Goal: Navigation & Orientation: Understand site structure

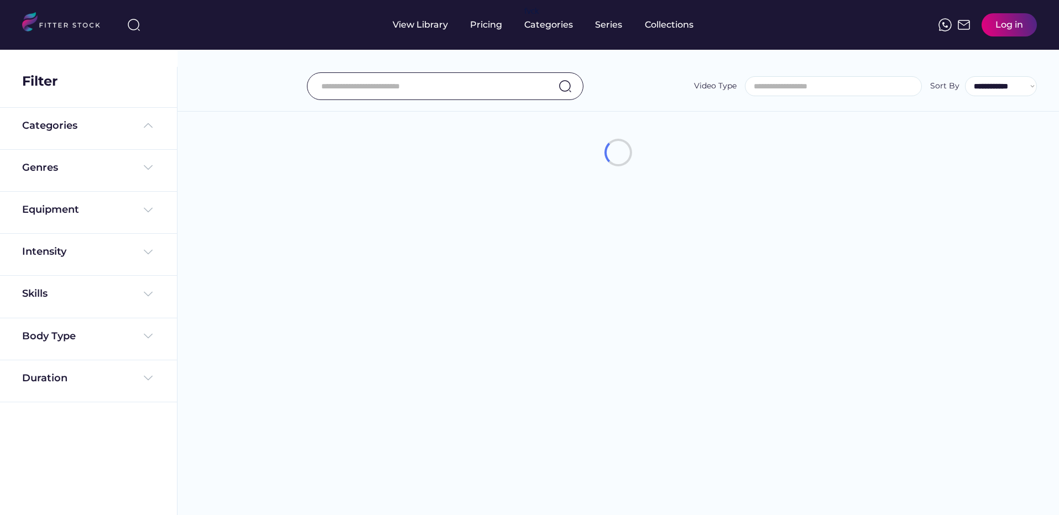
select select
select select "**********"
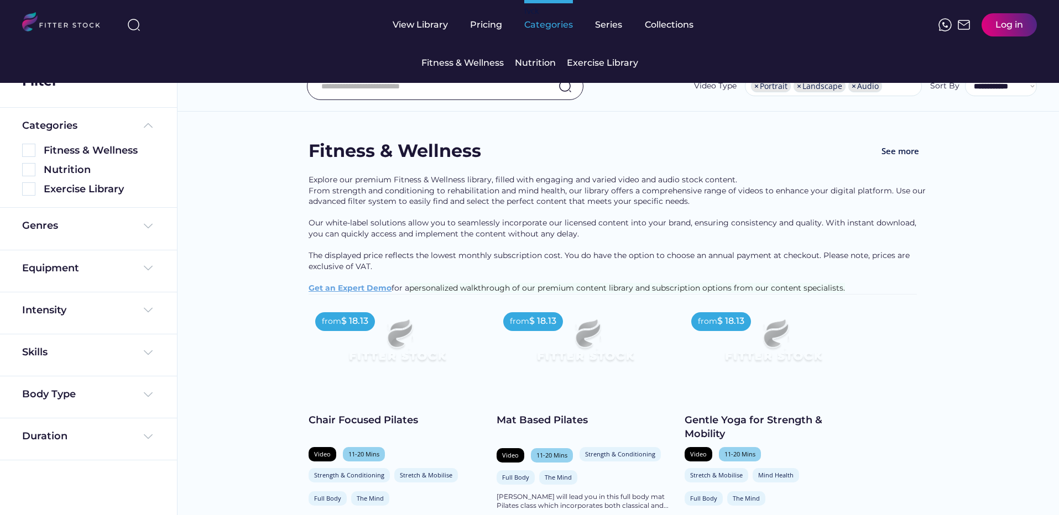
click at [554, 28] on div "Categories" at bounding box center [548, 25] width 49 height 12
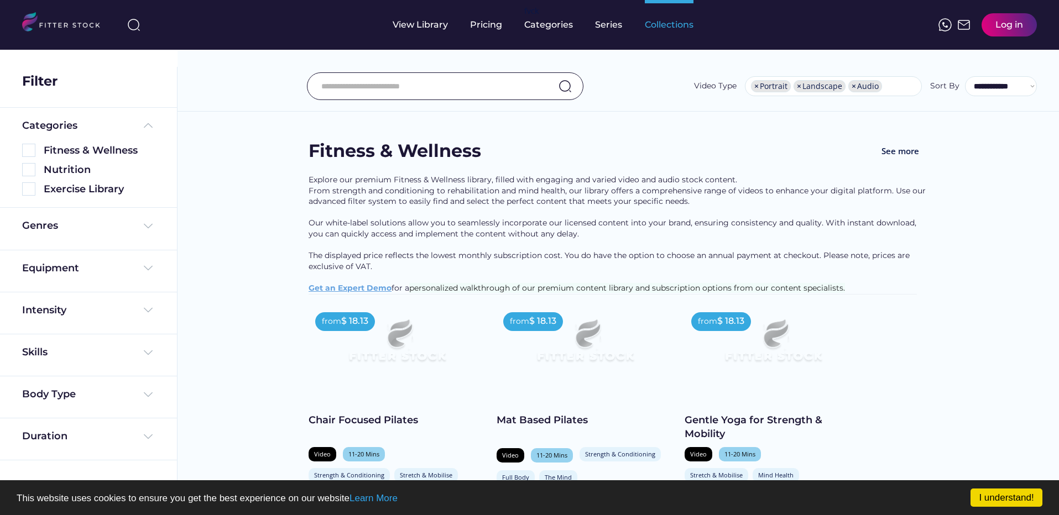
click at [664, 31] on div "Collections" at bounding box center [669, 25] width 49 height 50
